Goal: Transaction & Acquisition: Purchase product/service

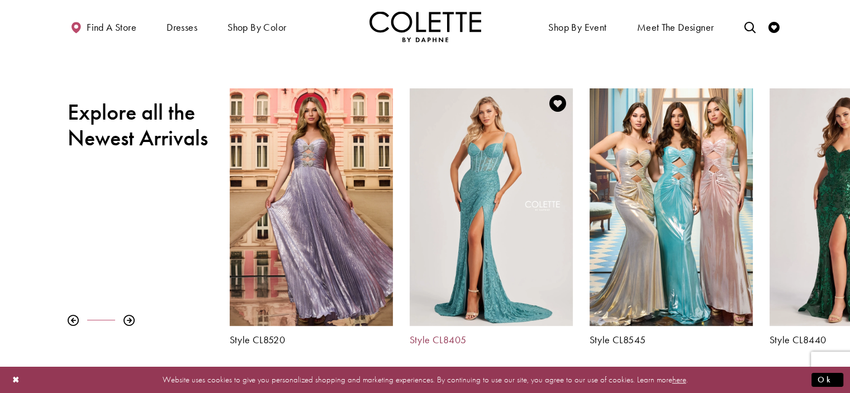
scroll to position [447, 0]
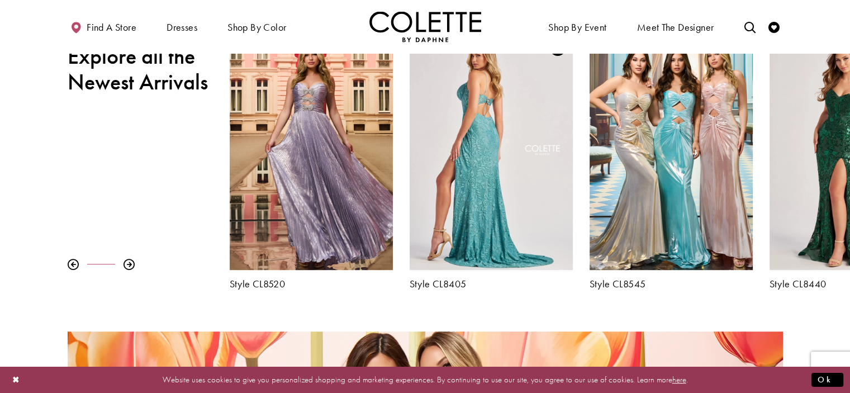
click at [494, 178] on div "Visit Colette by Daphne Style No. CL8405 Page" at bounding box center [491, 151] width 163 height 238
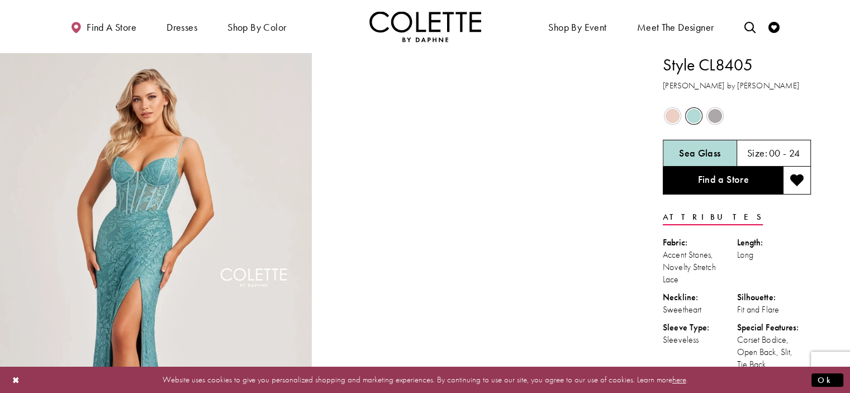
click at [674, 116] on span "Product color controls state depends on size chosen" at bounding box center [673, 116] width 14 height 14
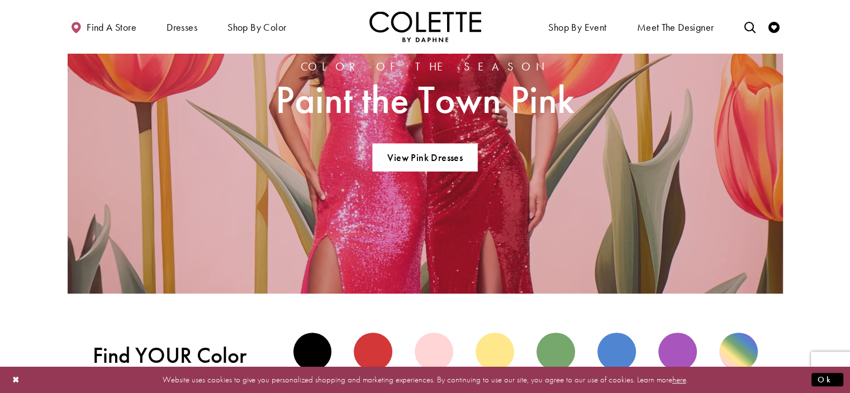
scroll to position [891, 0]
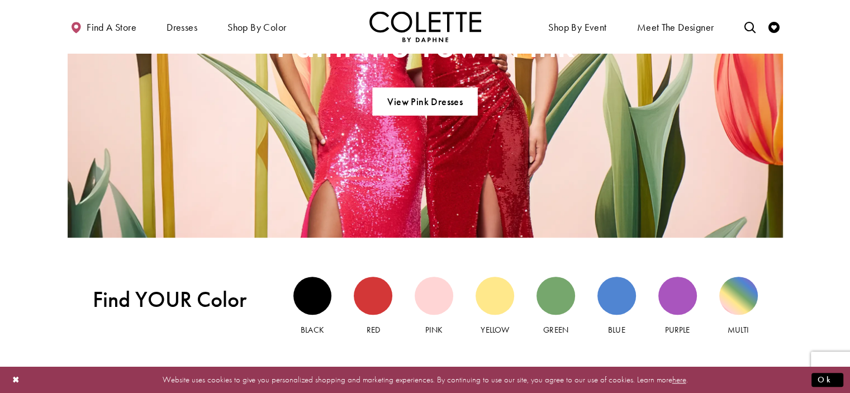
click at [414, 295] on div "Pink" at bounding box center [434, 306] width 61 height 71
click at [422, 296] on div "Pink view" at bounding box center [434, 296] width 39 height 39
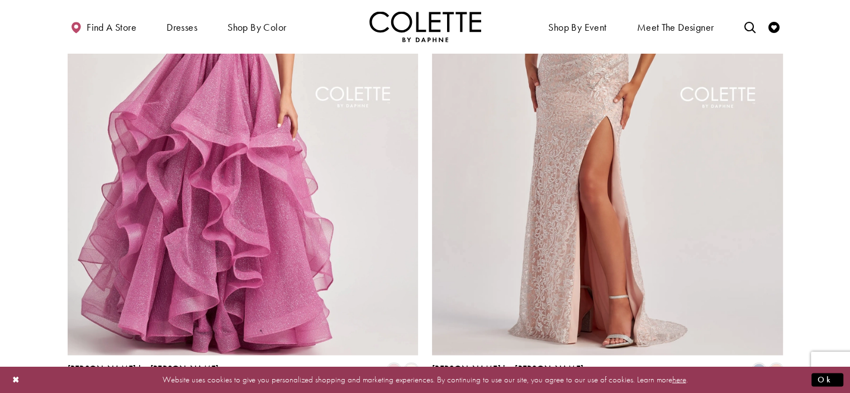
scroll to position [2069, 0]
